Goal: Information Seeking & Learning: Learn about a topic

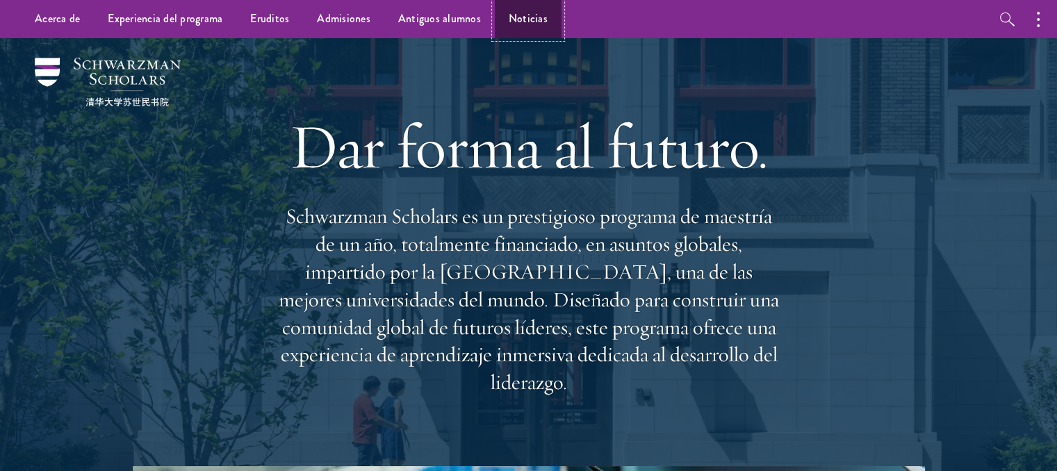
click at [536, 28] on link "Noticias" at bounding box center [528, 19] width 67 height 38
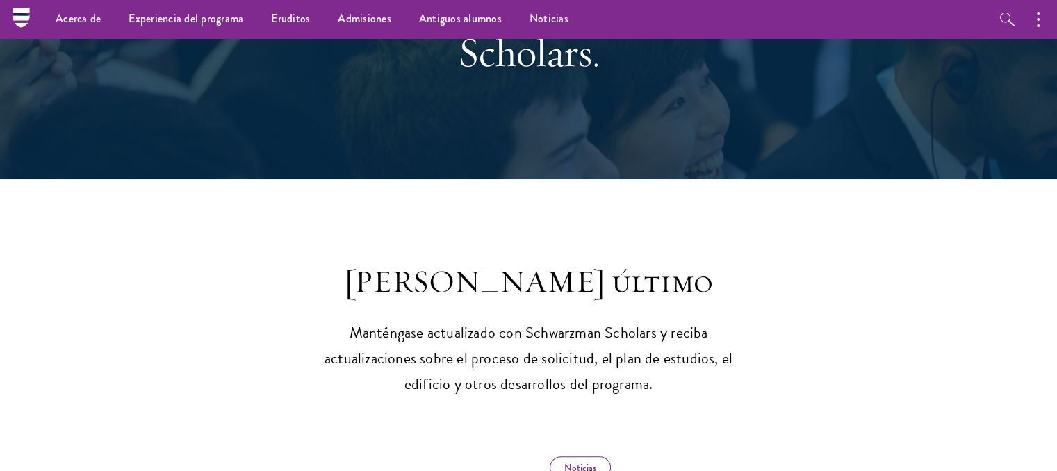
scroll to position [38, 0]
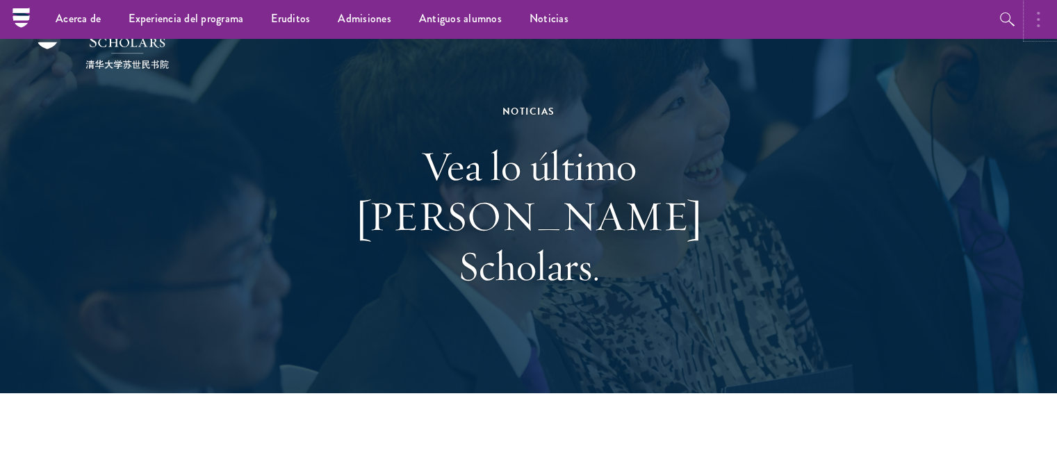
click at [1034, 20] on button "button" at bounding box center [1041, 19] width 31 height 38
click at [853, 20] on icon "button" at bounding box center [858, 19] width 17 height 17
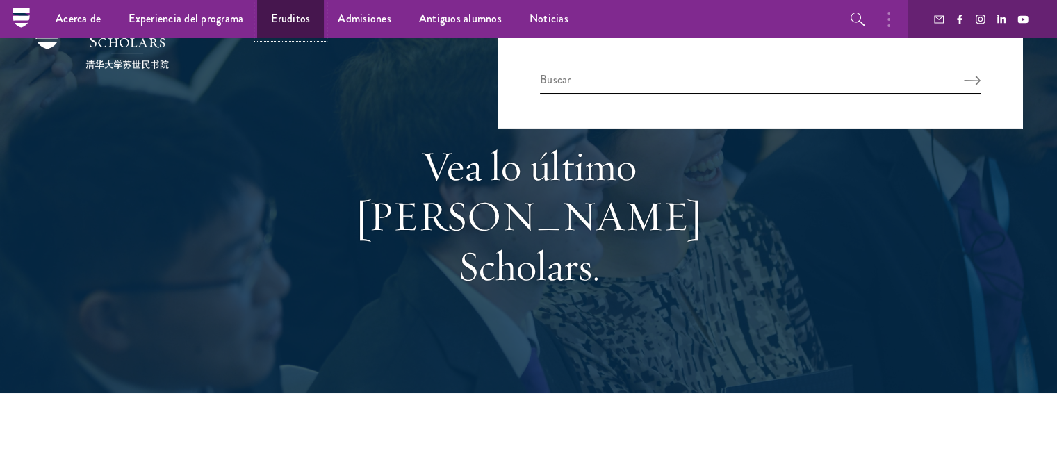
click at [300, 31] on link "Eruditos" at bounding box center [290, 19] width 67 height 38
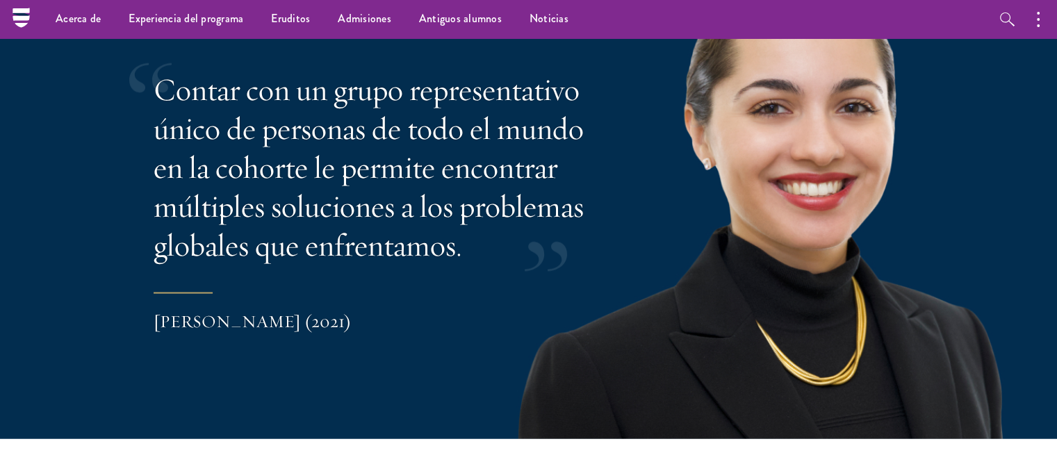
scroll to position [2806, 0]
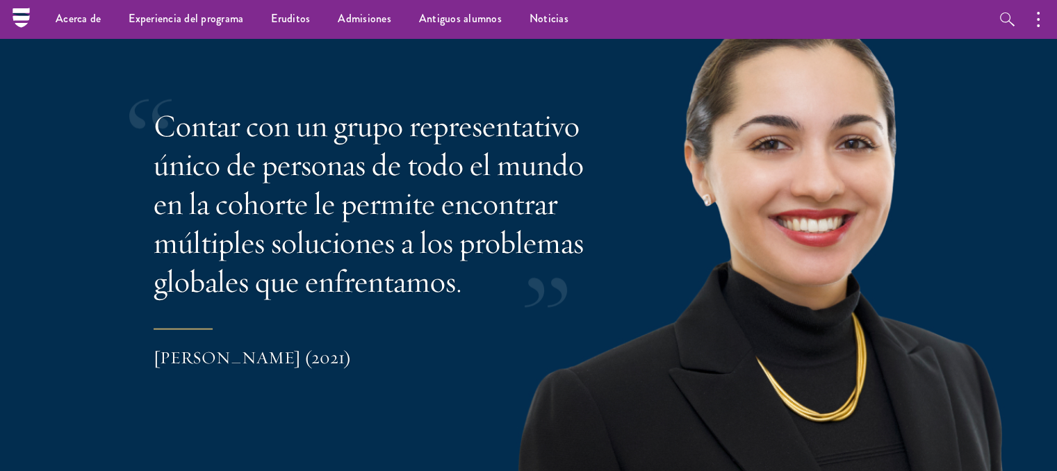
drag, startPoint x: 1065, startPoint y: 204, endPoint x: 1006, endPoint y: 56, distance: 159.1
click at [1006, 56] on div at bounding box center [528, 239] width 1057 height 471
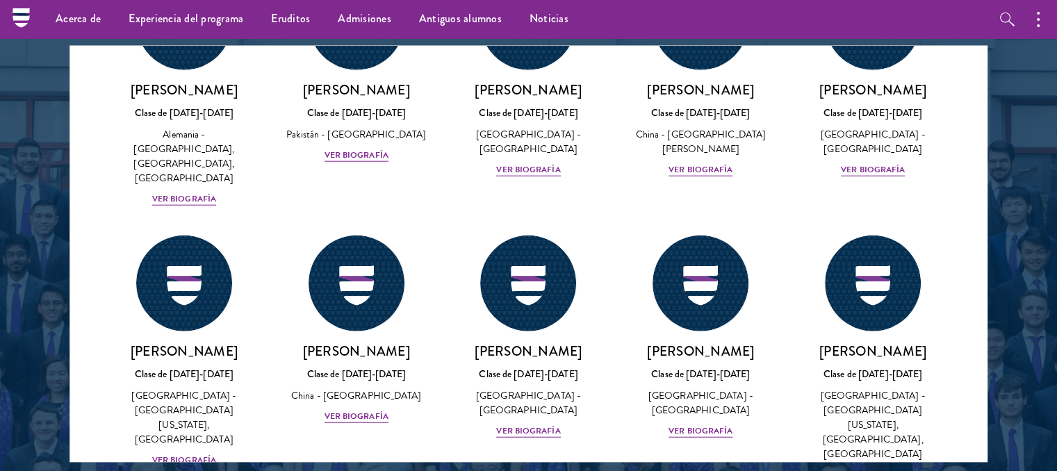
scroll to position [3890, 0]
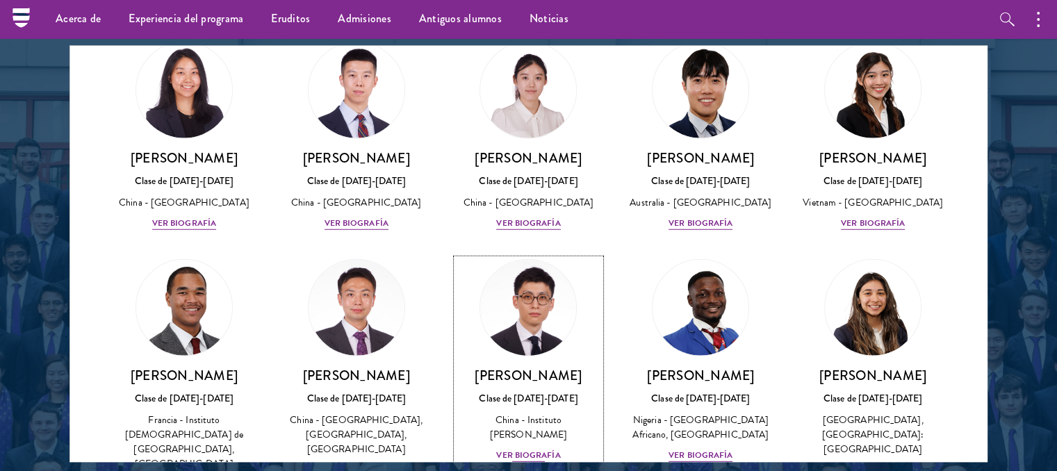
click at [539, 366] on div "Dominic Ma Clase de 2025-2026 China - Instituto Pratt Ver biografía" at bounding box center [529, 414] width 145 height 97
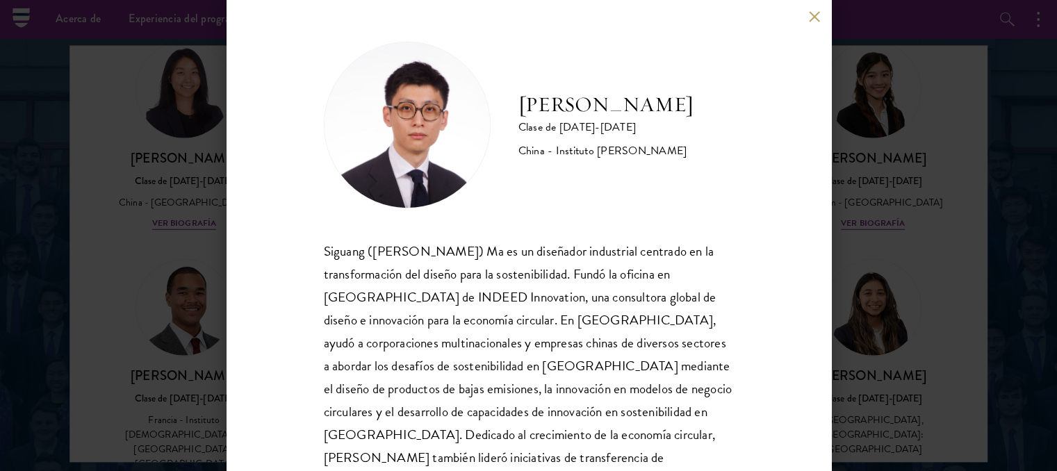
click at [817, 9] on div "Dominic Ma Clase de 2025-2026 China - Instituto Pratt Siguang (Dominic) Ma es u…" at bounding box center [529, 235] width 605 height 471
click at [814, 15] on button at bounding box center [815, 16] width 12 height 12
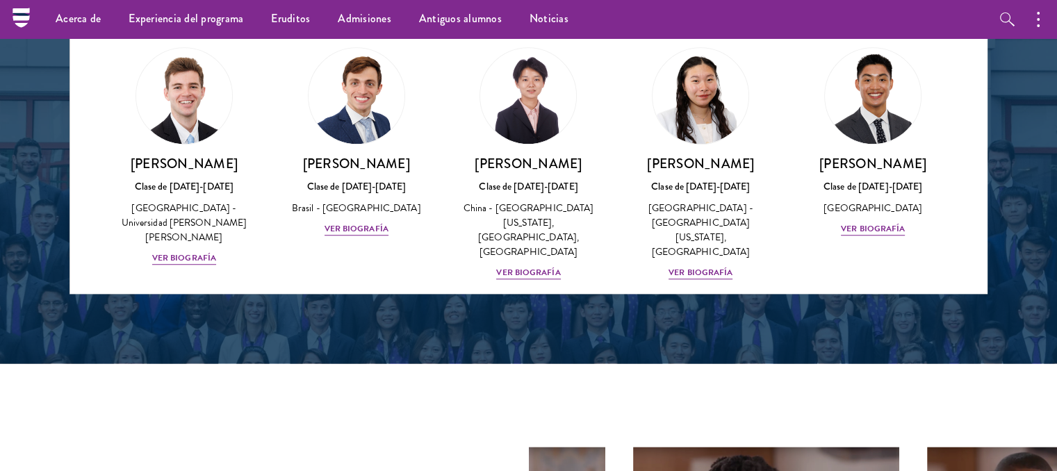
scroll to position [6741, 0]
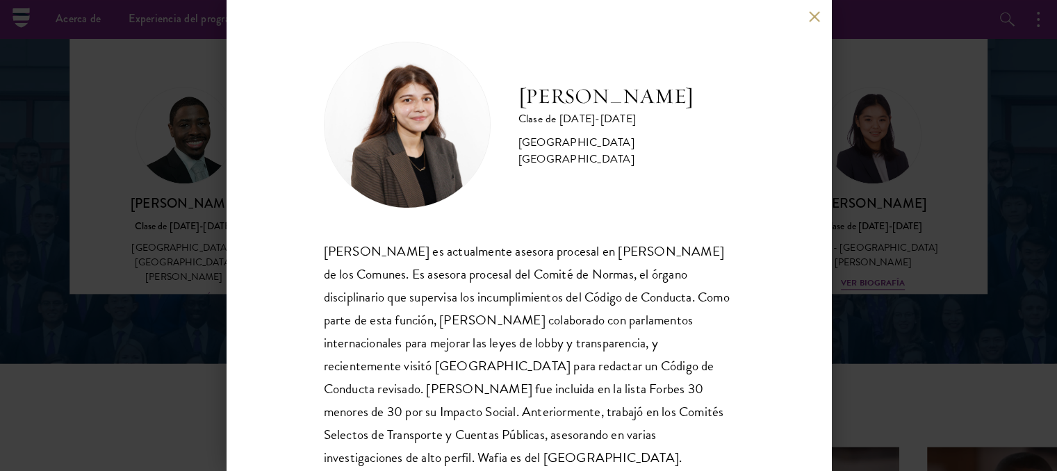
click at [814, 17] on button at bounding box center [815, 16] width 12 height 12
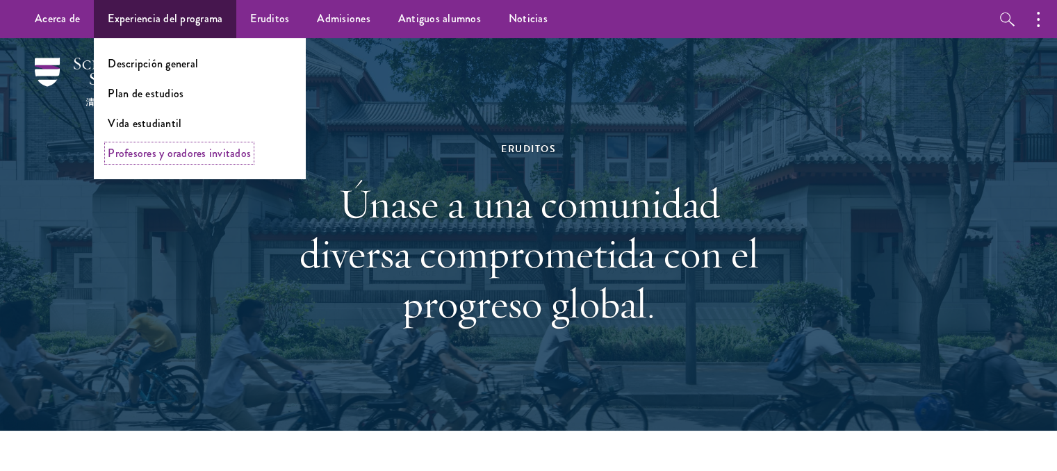
click at [172, 156] on font "Profesores y oradores invitados" at bounding box center [179, 153] width 143 height 16
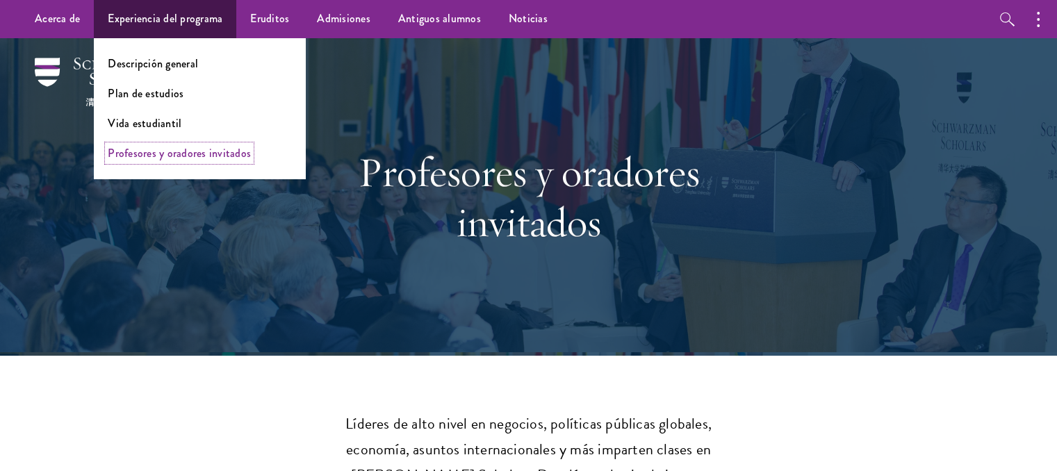
click at [202, 153] on font "Profesores y oradores invitados" at bounding box center [179, 153] width 143 height 16
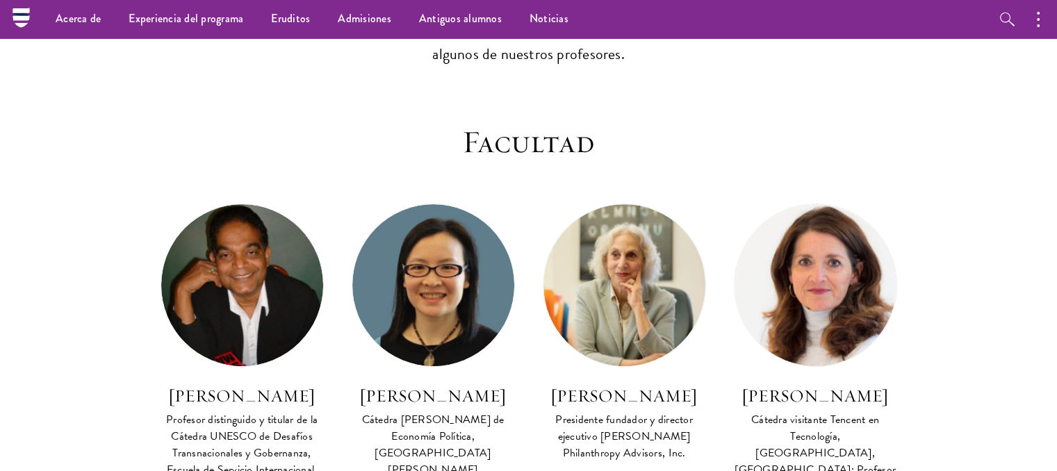
scroll to position [202, 0]
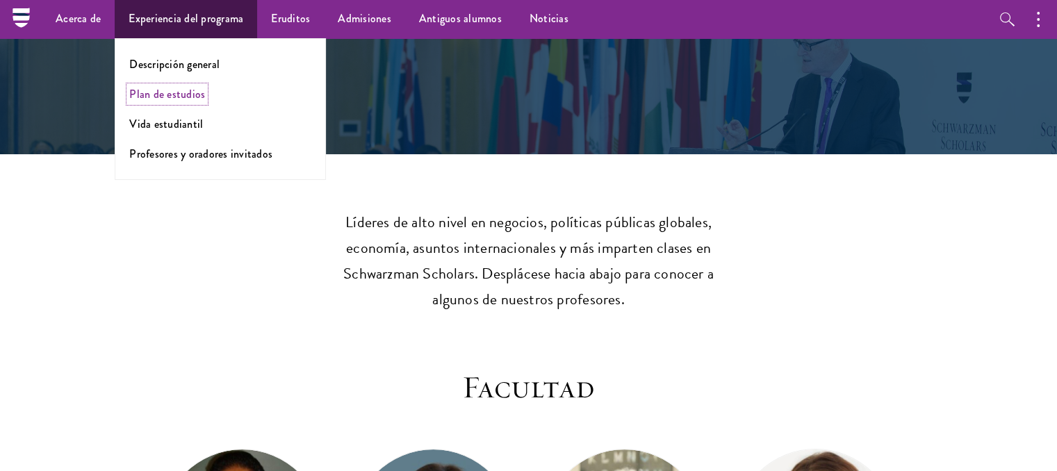
click at [170, 91] on font "Plan de estudios" at bounding box center [167, 94] width 76 height 16
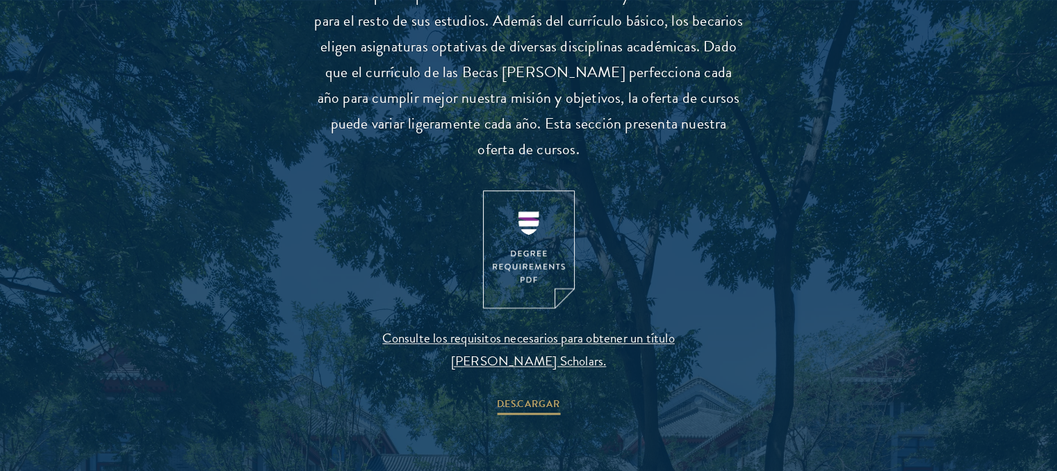
scroll to position [1452, 0]
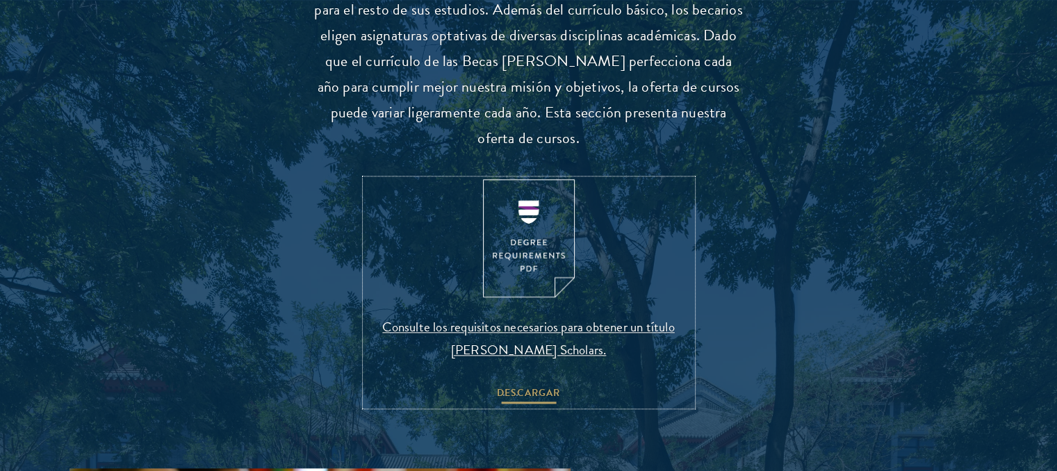
click at [531, 386] on font "DESCARGAR" at bounding box center [528, 393] width 63 height 15
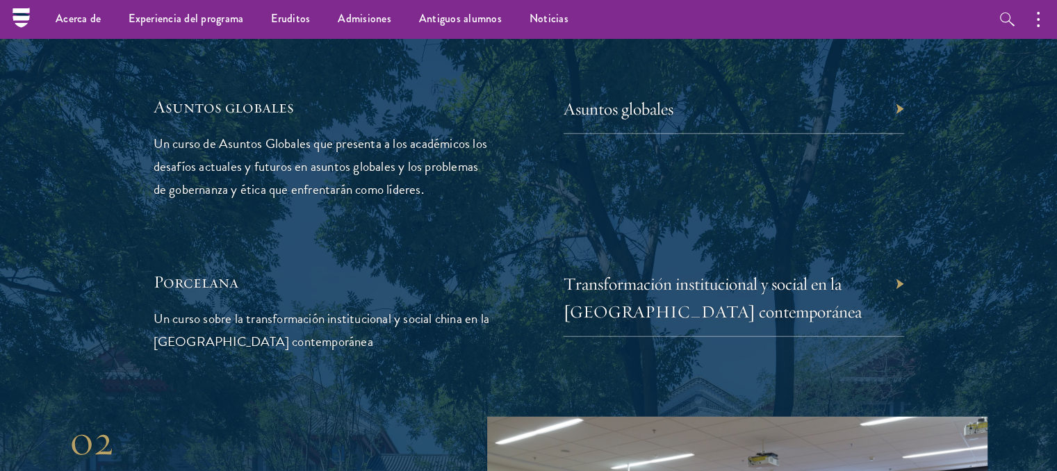
scroll to position [0, 0]
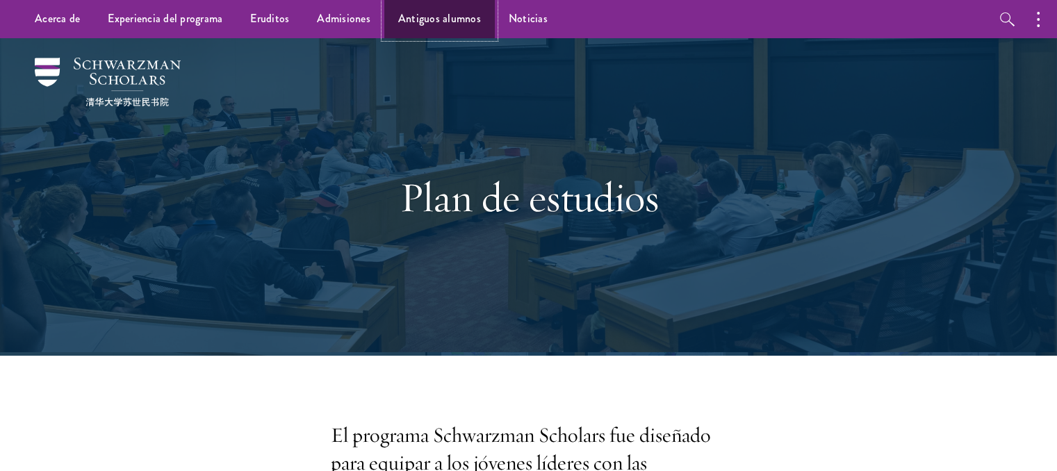
click at [452, 25] on font "Antiguos alumnos" at bounding box center [439, 18] width 83 height 16
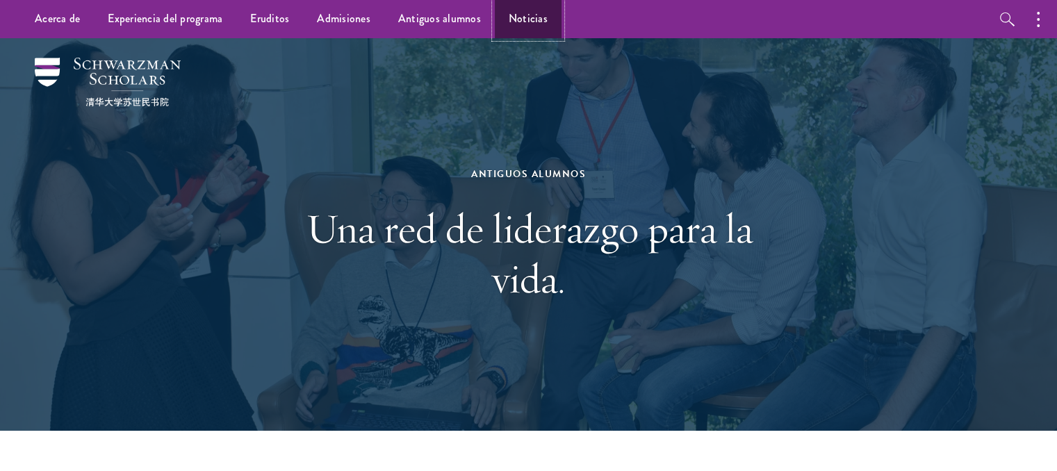
click at [529, 17] on font "Noticias" at bounding box center [528, 18] width 39 height 16
